Goal: Task Accomplishment & Management: Use online tool/utility

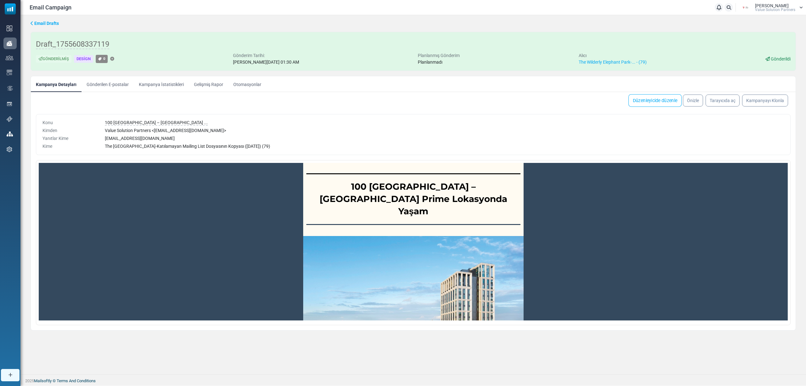
click at [651, 97] on link "Düzenleyicide düzenle" at bounding box center [654, 100] width 53 height 13
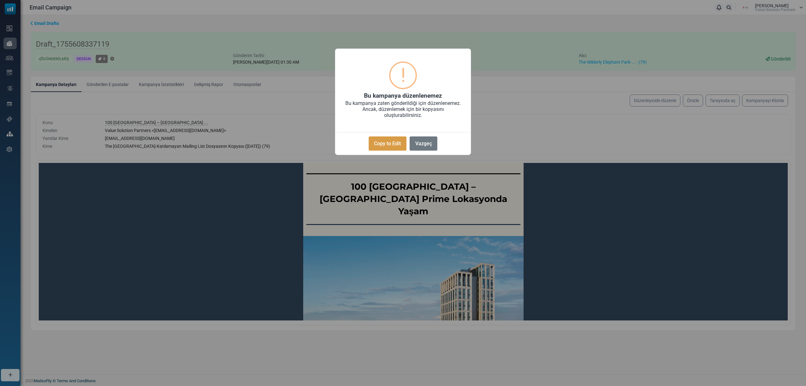
click at [383, 140] on button "Copy to Edit" at bounding box center [388, 143] width 38 height 14
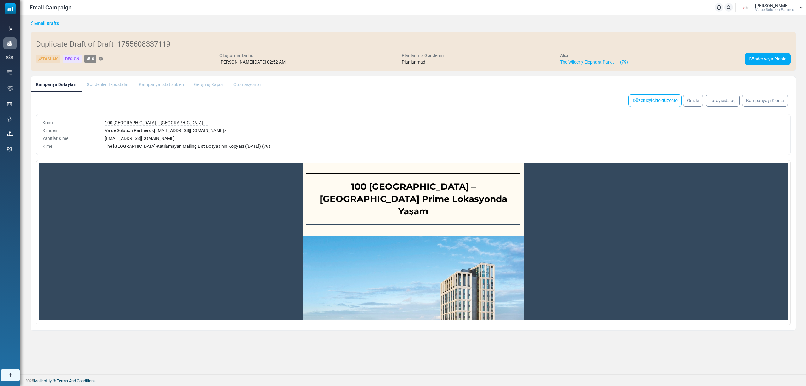
click at [642, 101] on link "Düzenleyicide düzenle" at bounding box center [654, 100] width 53 height 13
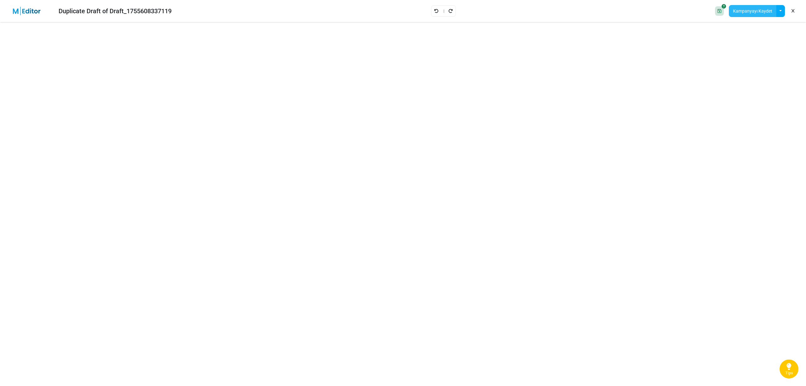
click at [754, 9] on button "Kampanyayı Kaydet" at bounding box center [753, 11] width 48 height 12
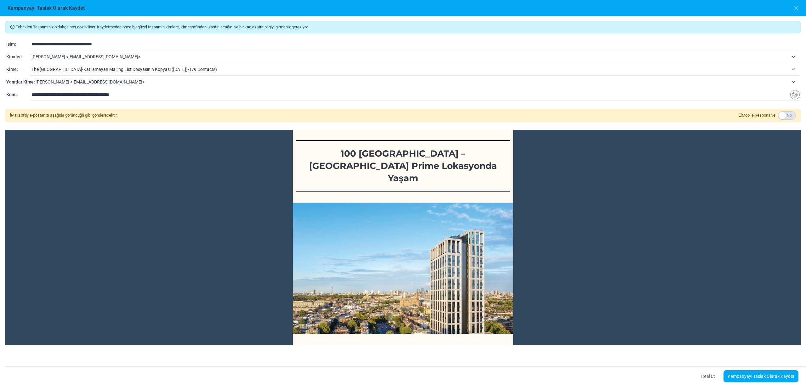
click at [81, 54] on span "tuğçe özdoğan <tugce.ozdogan@vspartners.com.tr>" at bounding box center [409, 57] width 757 height 8
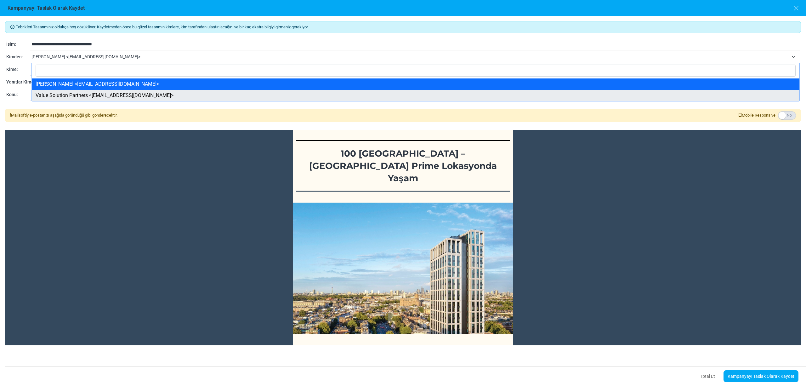
select select "****"
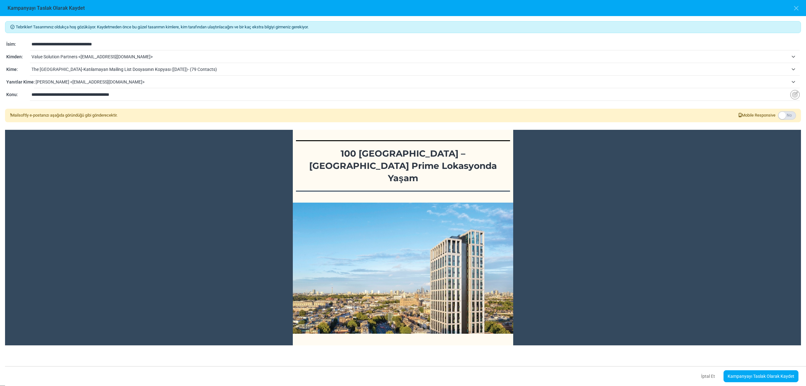
click at [67, 69] on span "The Wilderly Elephant Park-Katılamayan Mailing List Dosyasının Kopyası (2/17/20…" at bounding box center [409, 69] width 757 height 8
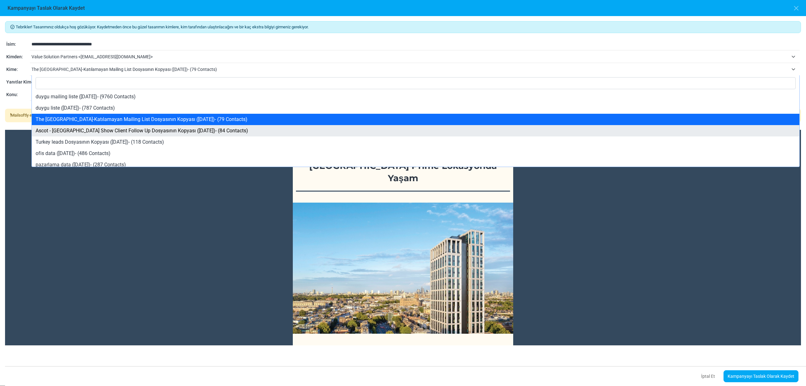
select select "****"
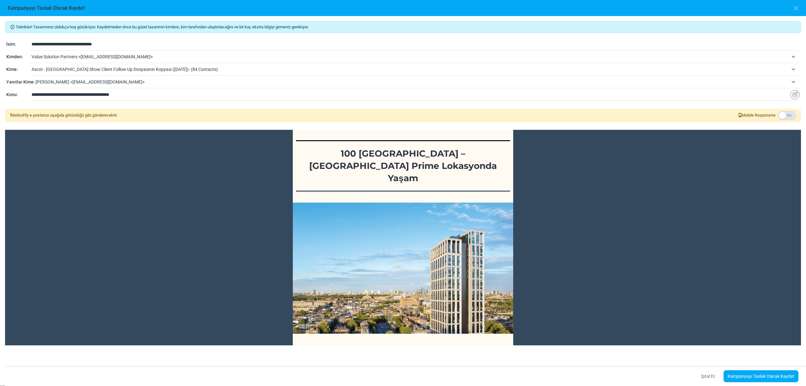
click at [739, 378] on link "Kampanyayı Taslak Olarak Kaydet" at bounding box center [761, 376] width 75 height 12
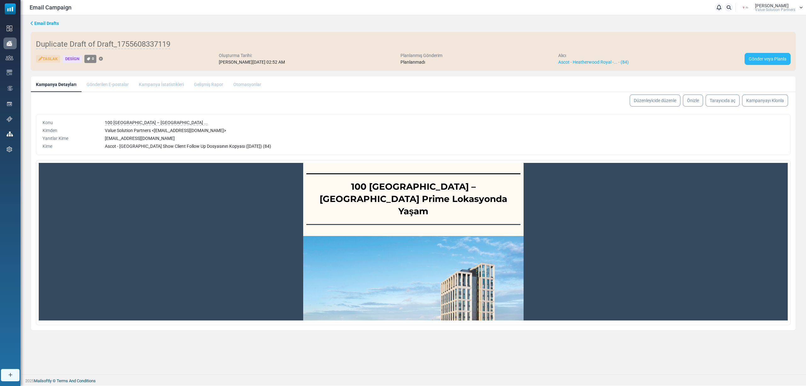
click at [775, 57] on link "Gönder veya Planla" at bounding box center [768, 59] width 46 height 12
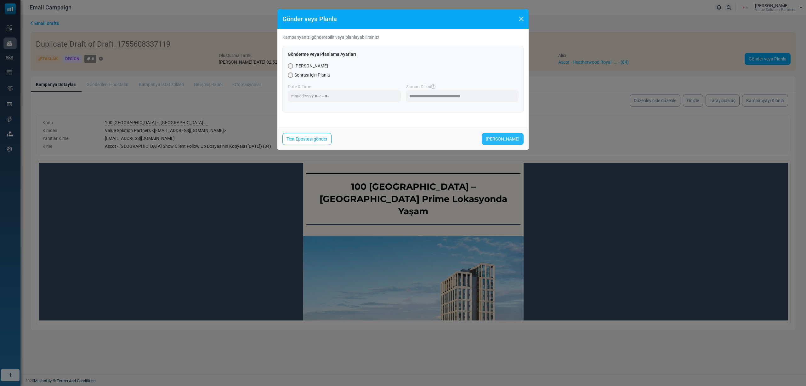
click at [509, 138] on link "Şimdi Gönder" at bounding box center [503, 139] width 42 height 12
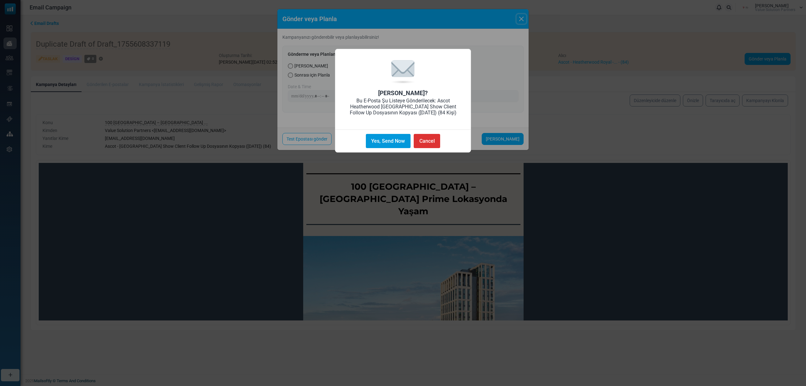
click at [379, 142] on button "Yes, Send Now" at bounding box center [388, 141] width 45 height 14
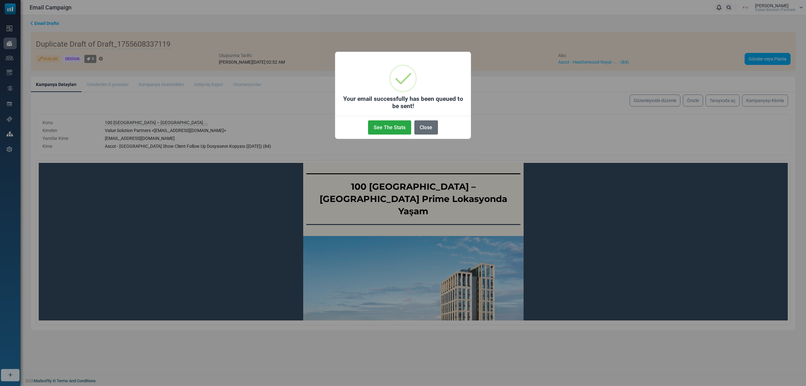
click at [424, 129] on button "Close" at bounding box center [426, 127] width 24 height 14
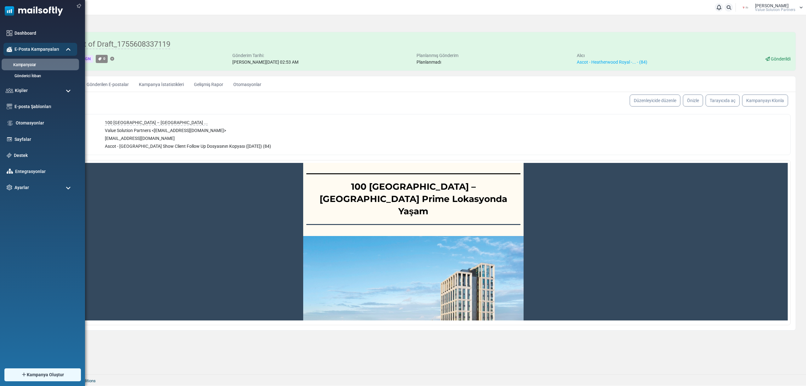
click at [31, 62] on link "Kampanyalar" at bounding box center [40, 65] width 76 height 6
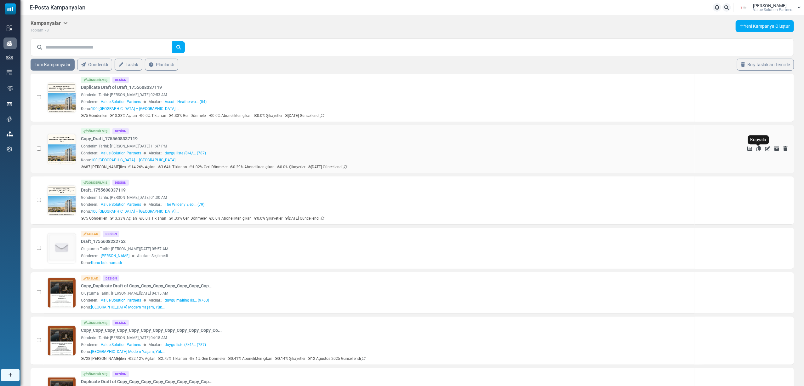
click at [758, 149] on icon "Kopyala" at bounding box center [758, 148] width 4 height 5
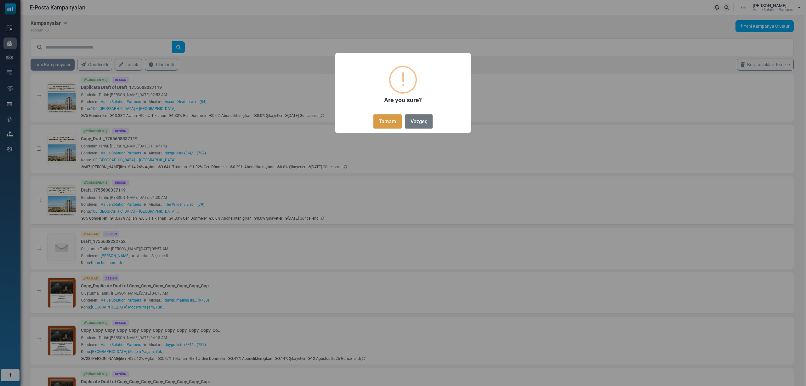
click at [386, 122] on button "Tamam" at bounding box center [387, 121] width 28 height 14
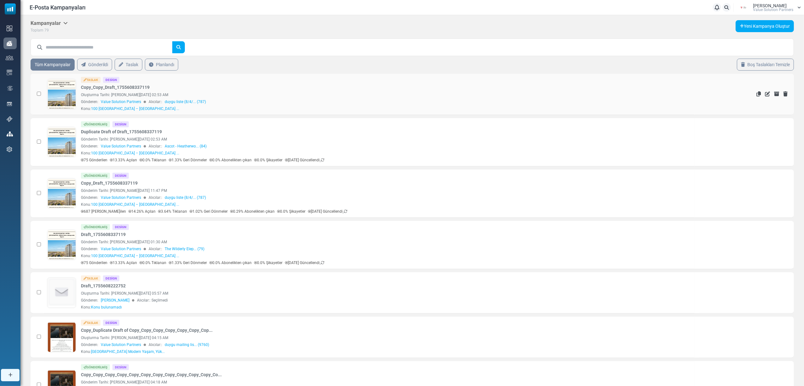
click at [52, 101] on link at bounding box center [62, 111] width 28 height 65
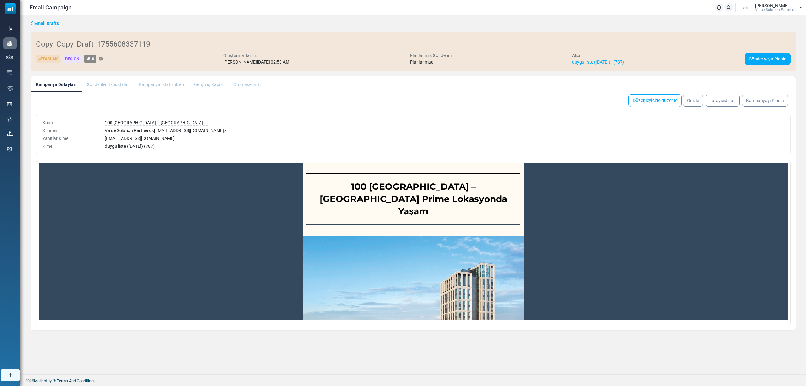
click at [650, 101] on link "Düzenleyicide düzenle" at bounding box center [654, 100] width 53 height 13
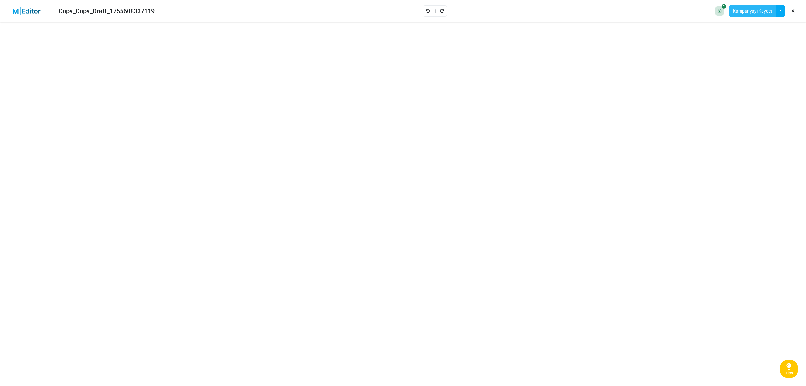
click at [754, 10] on button "Kampanyayı Kaydet" at bounding box center [753, 11] width 48 height 12
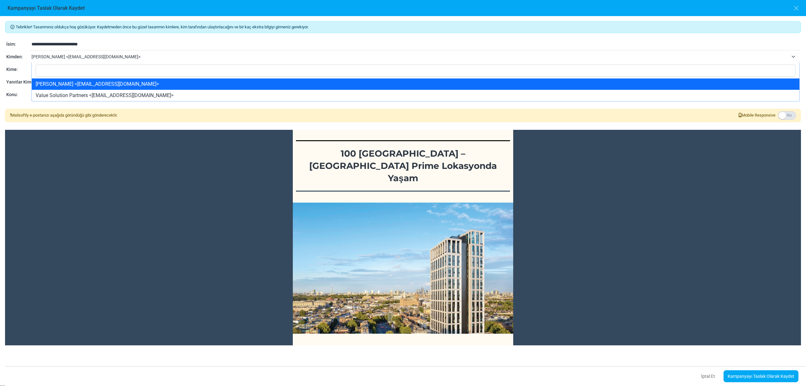
click at [104, 55] on span "[PERSON_NAME] <[EMAIL_ADDRESS][DOMAIN_NAME]>" at bounding box center [409, 57] width 757 height 8
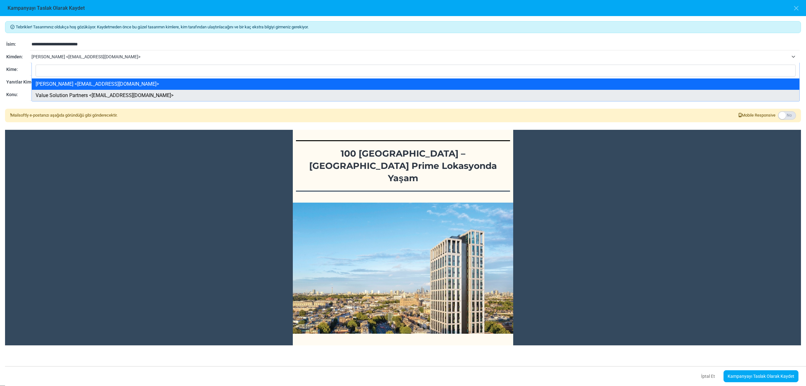
select select "****"
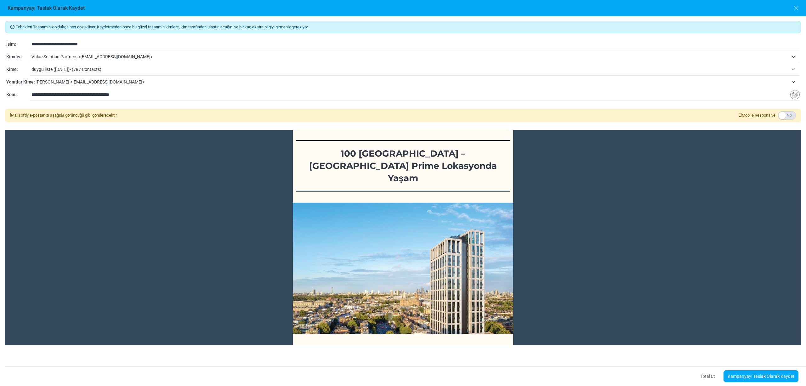
click at [79, 69] on span "duygu liste (8/4/2025)- (787 Contacts)" at bounding box center [409, 69] width 757 height 8
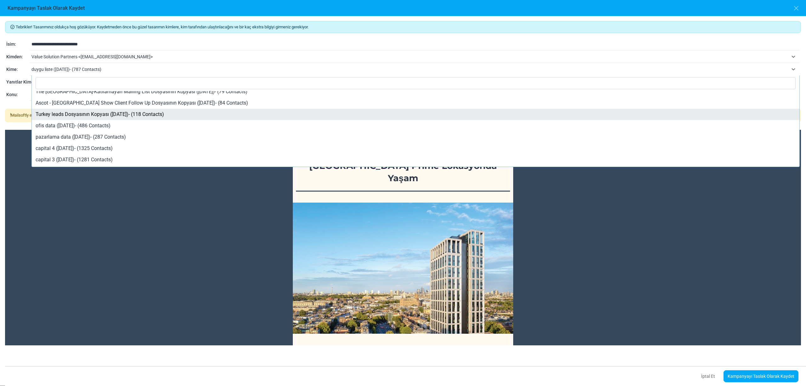
scroll to position [42, 0]
select select "****"
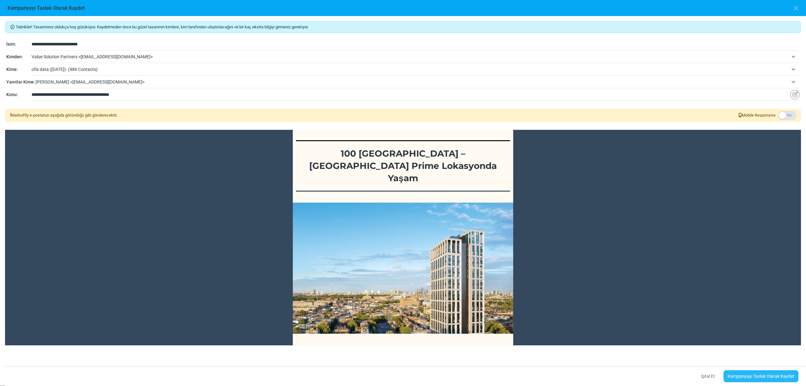
click at [748, 379] on link "Kampanyayı Taslak Olarak Kaydet" at bounding box center [761, 376] width 75 height 12
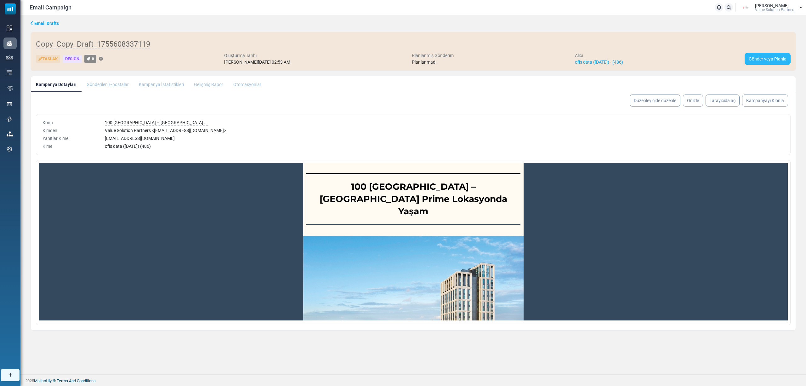
click at [769, 62] on link "Gönder veya Planla" at bounding box center [768, 59] width 46 height 12
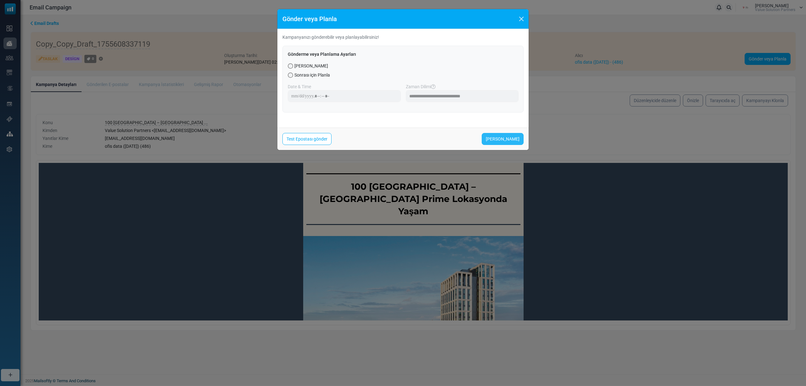
click at [498, 138] on link "Şimdi Gönder" at bounding box center [503, 139] width 42 height 12
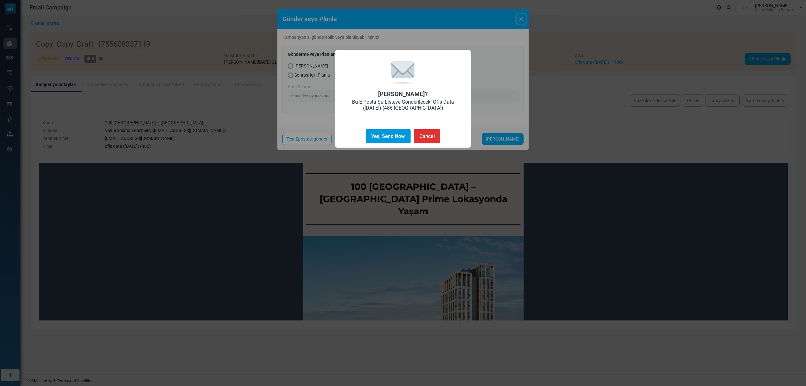
click at [392, 136] on button "Yes, Send Now" at bounding box center [388, 136] width 45 height 14
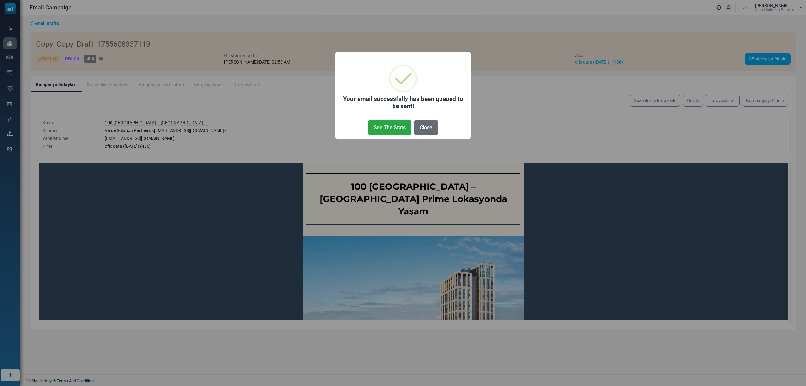
click at [433, 130] on button "Close" at bounding box center [426, 127] width 24 height 14
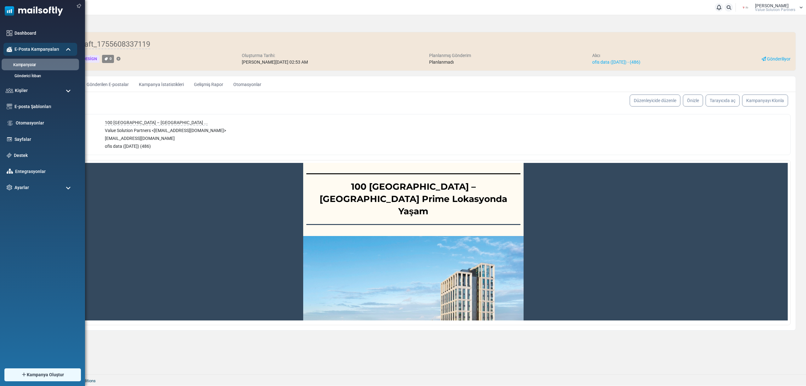
click at [22, 62] on link "Kampanyalar" at bounding box center [40, 65] width 76 height 6
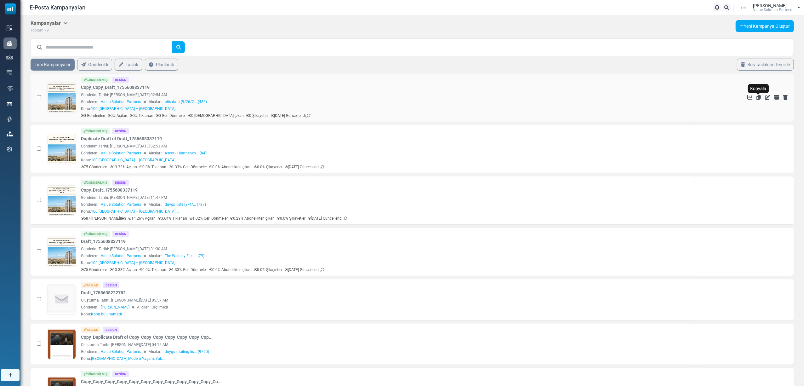
click at [758, 99] on icon "Kopyala" at bounding box center [758, 97] width 4 height 5
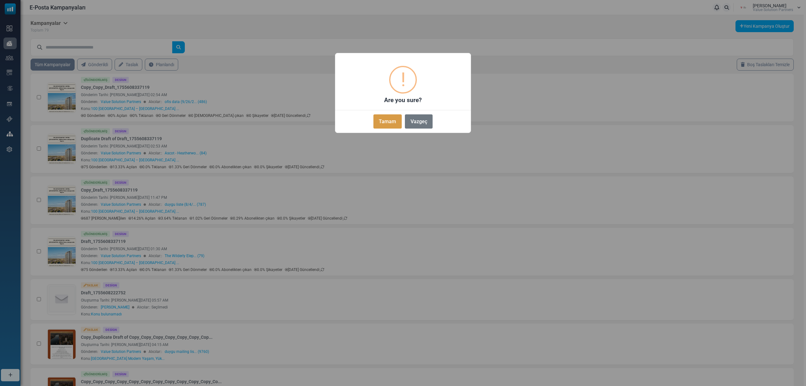
click at [389, 123] on button "Tamam" at bounding box center [387, 121] width 28 height 14
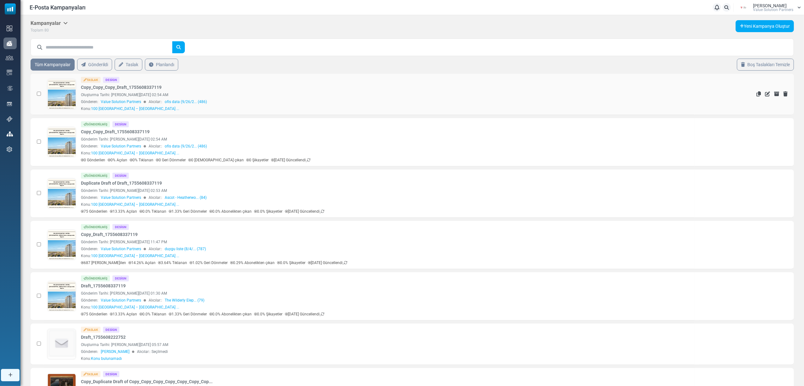
click at [53, 99] on link at bounding box center [62, 111] width 28 height 65
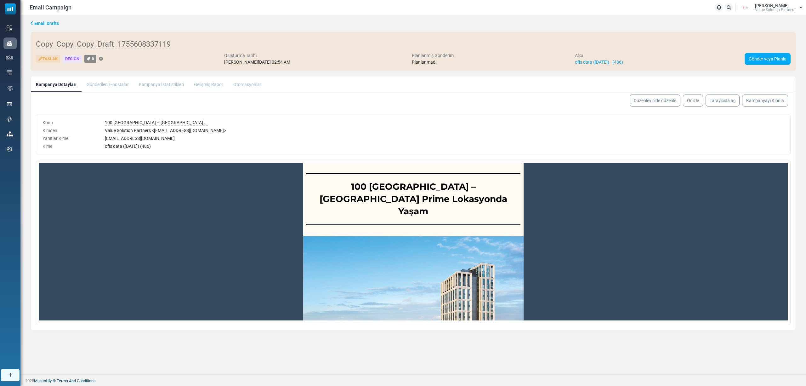
click at [665, 101] on link "Düzenleyicide düzenle" at bounding box center [655, 100] width 51 height 12
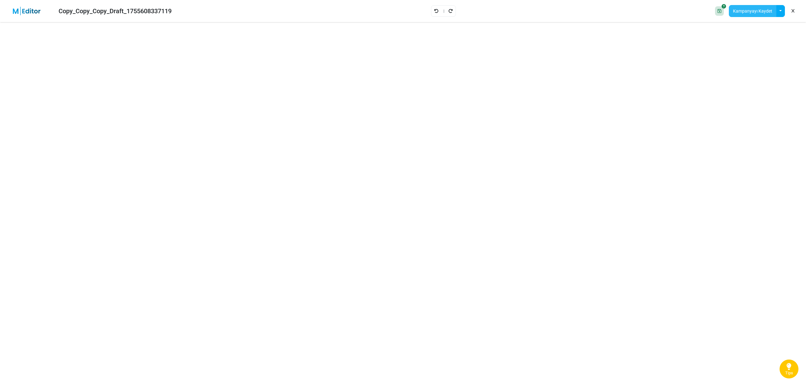
click at [758, 8] on button "Kampanyayı Kaydet" at bounding box center [753, 11] width 48 height 12
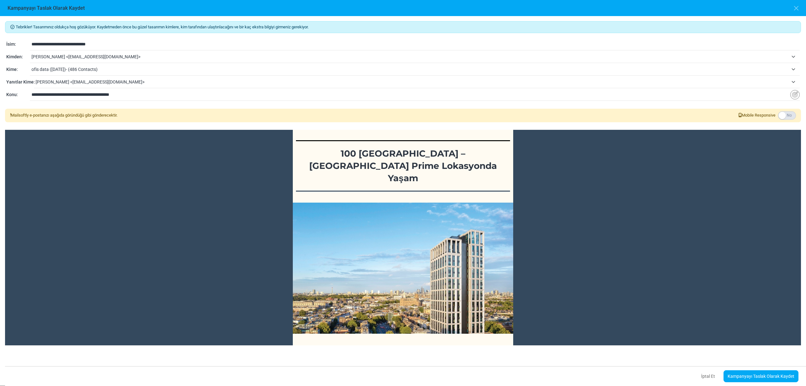
click at [82, 52] on span "[PERSON_NAME] <[EMAIL_ADDRESS][DOMAIN_NAME]>" at bounding box center [415, 56] width 768 height 11
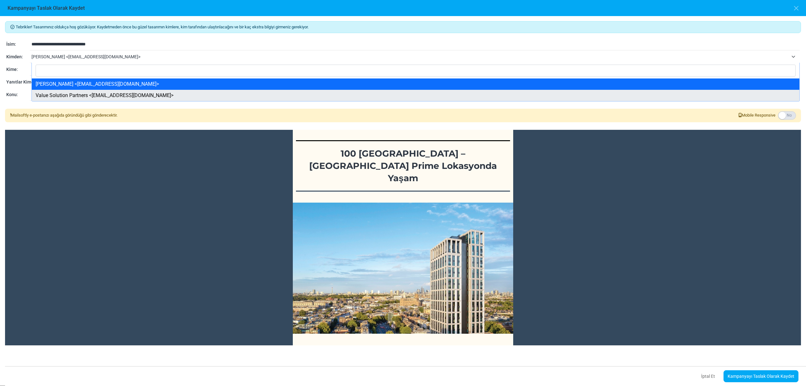
select select "****"
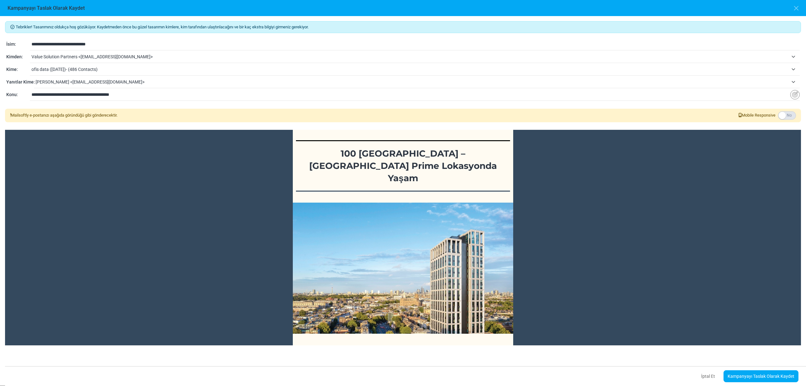
click at [62, 70] on span "ofis data ([DATE])- (486 Contacts)" at bounding box center [409, 69] width 757 height 8
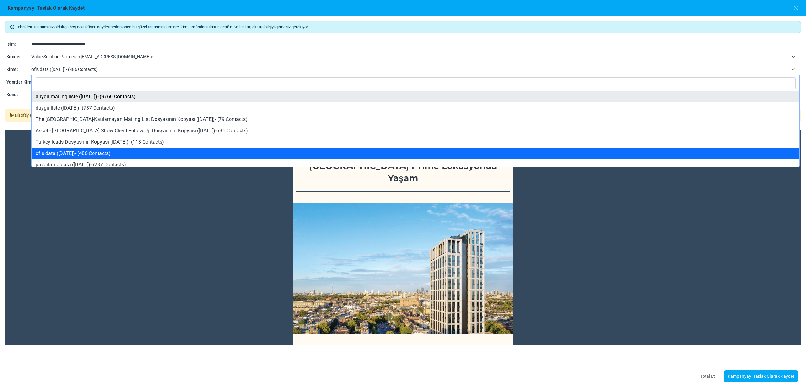
select select "*****"
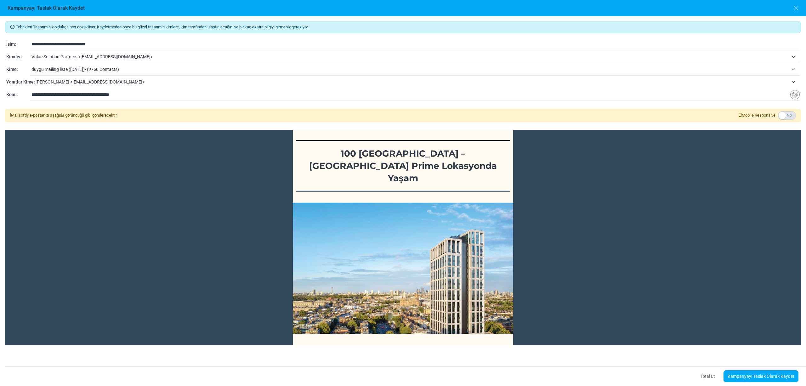
click at [744, 381] on link "Kampanyayı Taslak Olarak Kaydet" at bounding box center [761, 376] width 75 height 12
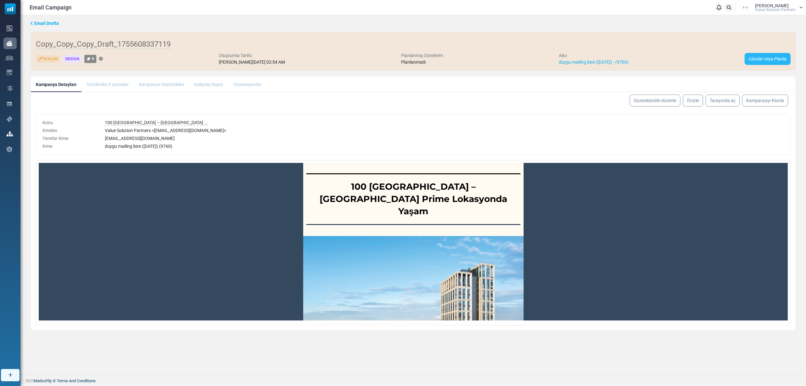
click at [762, 57] on link "Gönder veya Planla" at bounding box center [768, 59] width 46 height 12
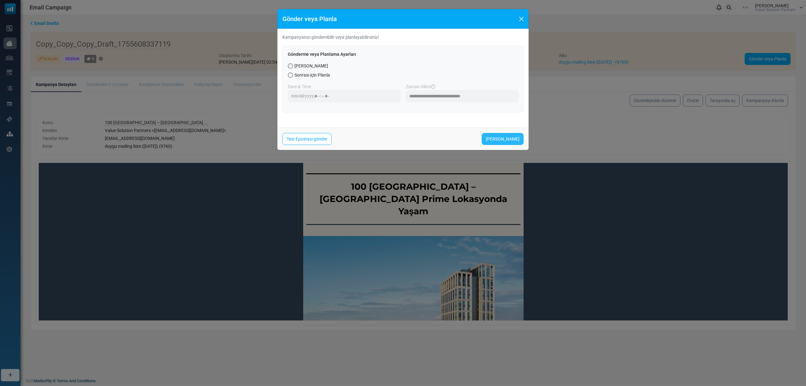
click at [500, 135] on link "[PERSON_NAME]" at bounding box center [503, 139] width 42 height 12
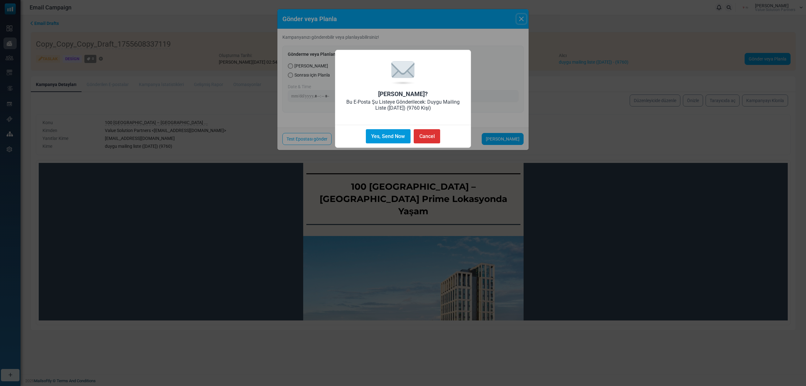
click at [390, 132] on button "Yes, Send Now" at bounding box center [388, 136] width 45 height 14
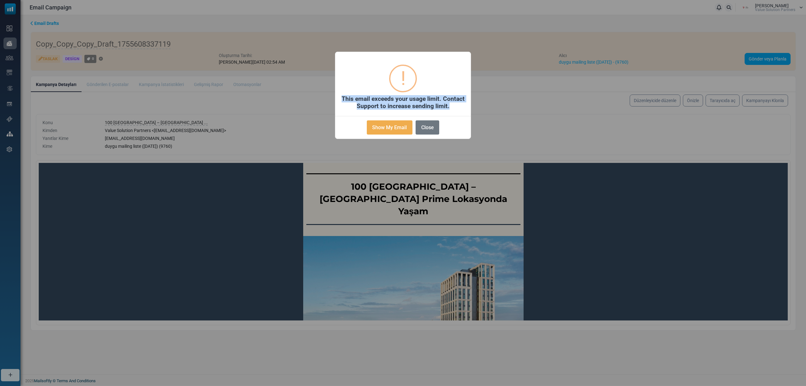
drag, startPoint x: 450, startPoint y: 106, endPoint x: 344, endPoint y: 93, distance: 107.2
click at [344, 93] on div "× ! This email exceeds your usage limit. Contact Support to increase sending li…" at bounding box center [403, 96] width 136 height 88
copy h2 "This email exceeds your usage limit. Contact Support to increase sending limit."
click at [431, 130] on button "Close" at bounding box center [428, 127] width 24 height 14
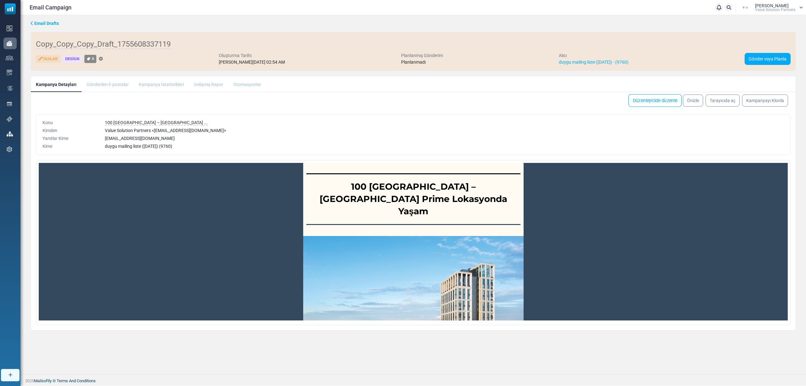
click at [647, 104] on link "Düzenleyicide düzenle" at bounding box center [654, 100] width 53 height 13
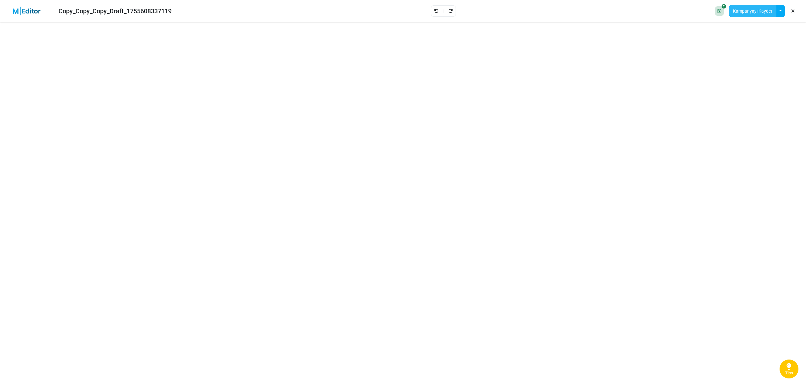
click at [752, 12] on button "Kampanyayı Kaydet" at bounding box center [753, 11] width 48 height 12
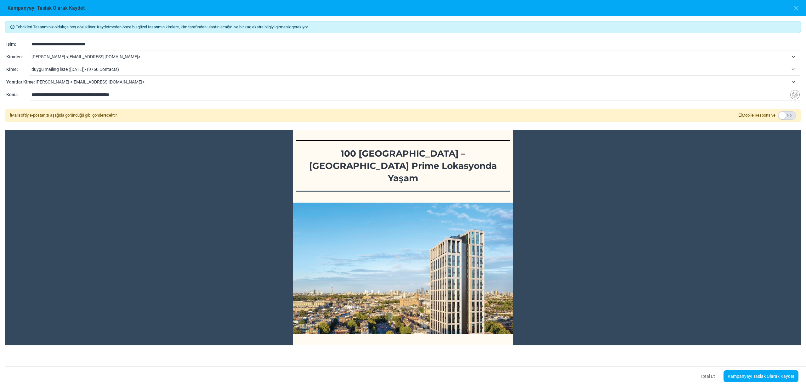
click at [69, 51] on span "[PERSON_NAME] <[EMAIL_ADDRESS][DOMAIN_NAME]>" at bounding box center [415, 56] width 768 height 11
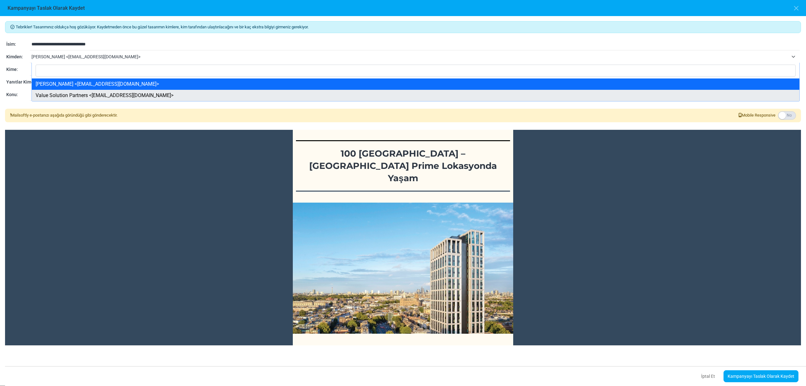
select select "****"
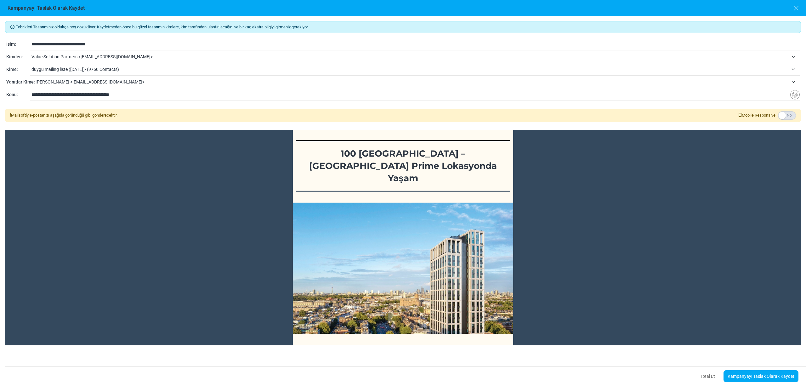
click at [76, 69] on span "duygu mailing liste ([DATE])- (9760 Contacts)" at bounding box center [409, 69] width 757 height 8
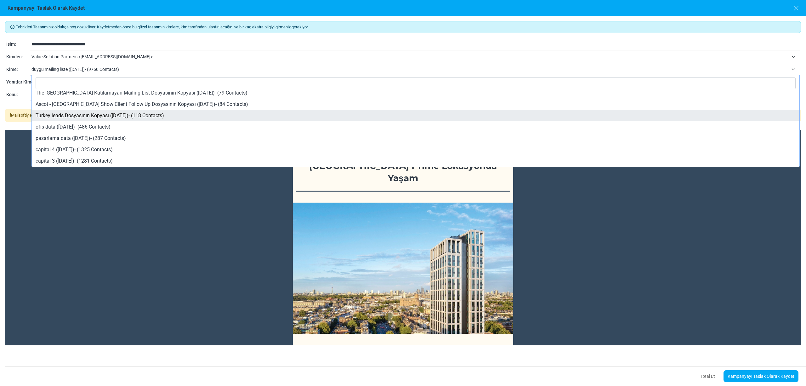
scroll to position [42, 0]
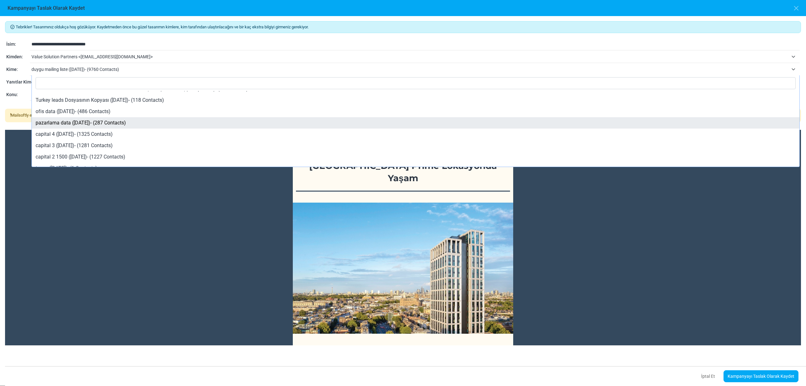
select select "****"
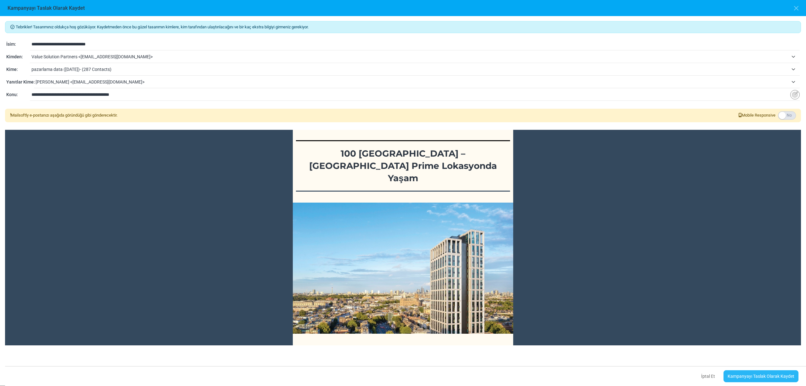
click at [761, 371] on link "Kampanyayı Taslak Olarak Kaydet" at bounding box center [761, 376] width 75 height 12
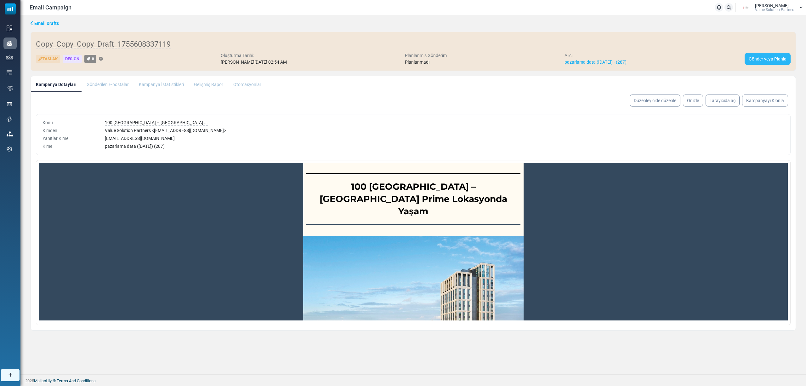
click at [751, 59] on link "Gönder veya Planla" at bounding box center [768, 59] width 46 height 12
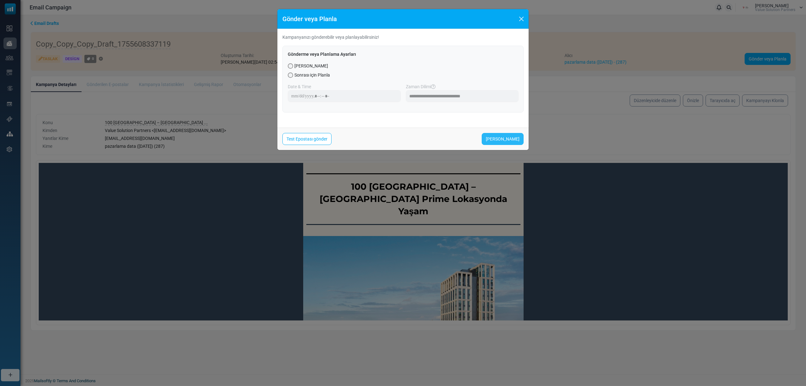
click at [513, 140] on link "[PERSON_NAME]" at bounding box center [503, 139] width 42 height 12
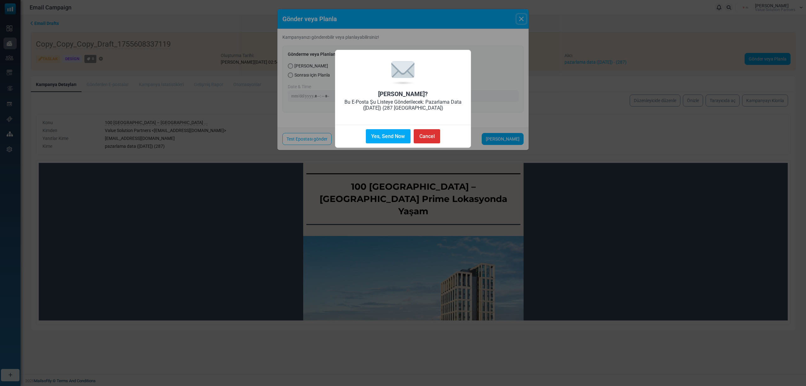
click at [400, 142] on button "Yes, Send Now" at bounding box center [388, 136] width 45 height 14
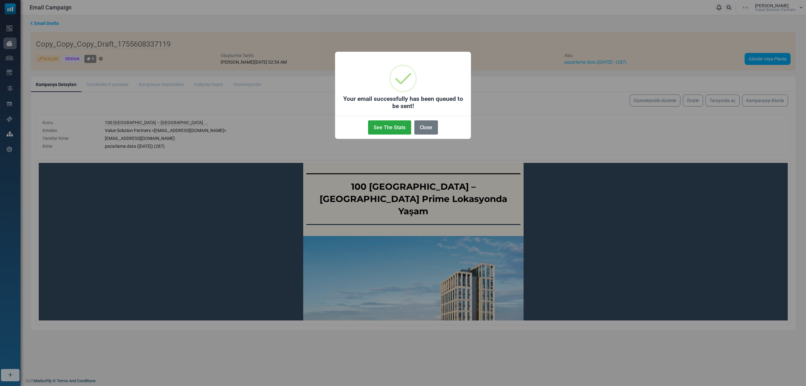
click at [420, 128] on button "Close" at bounding box center [426, 127] width 24 height 14
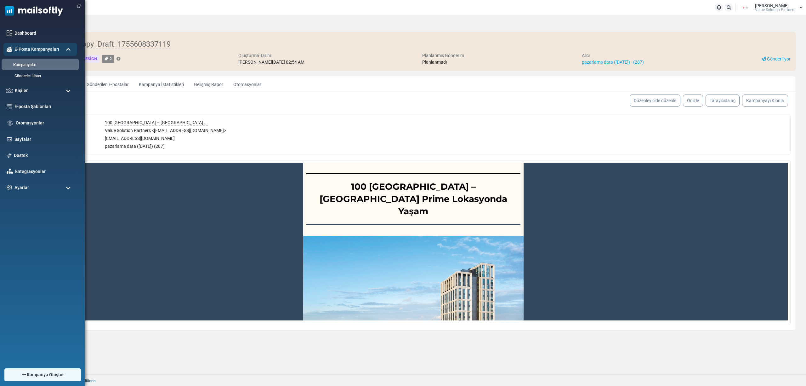
click at [19, 63] on link "Kampanyalar" at bounding box center [40, 65] width 76 height 6
